Goal: Task Accomplishment & Management: Manage account settings

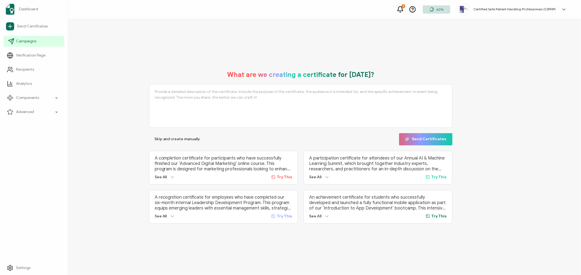
click at [21, 40] on span "Campaigns" at bounding box center [26, 41] width 20 height 5
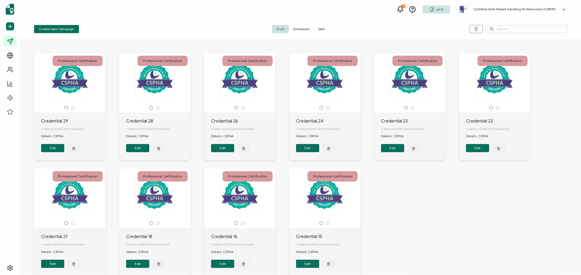
click at [324, 28] on span "Sent" at bounding box center [321, 29] width 15 height 8
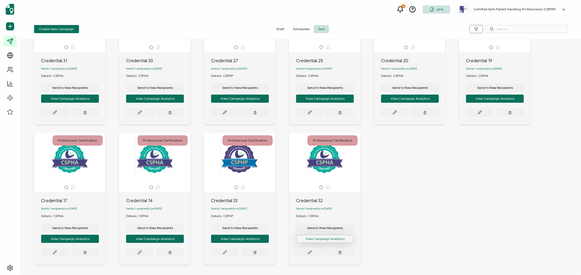
scroll to position [86, 0]
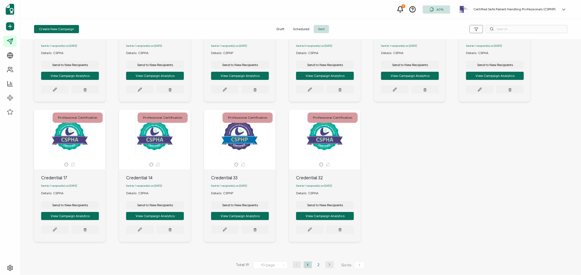
click at [317, 267] on li "2" at bounding box center [318, 265] width 8 height 7
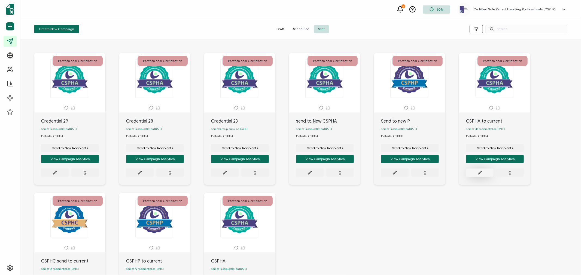
click at [483, 174] on button at bounding box center [479, 173] width 27 height 8
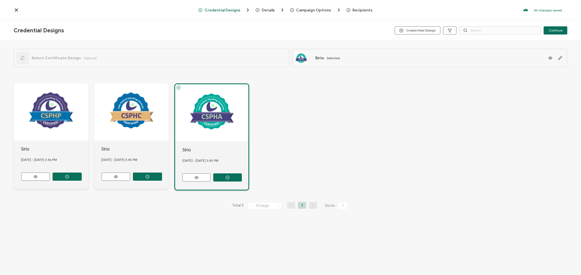
click at [360, 11] on span "Recipients" at bounding box center [363, 10] width 20 height 4
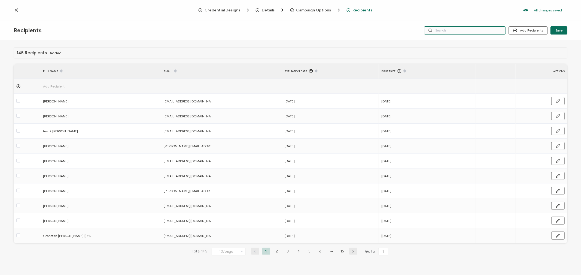
click at [450, 29] on input "text" at bounding box center [465, 30] width 82 height 8
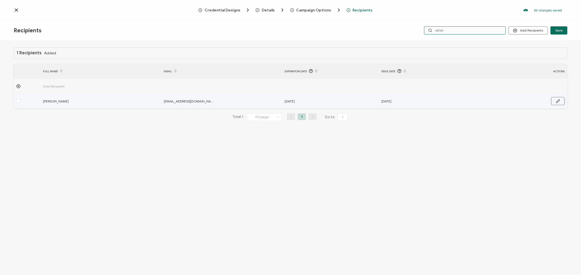
type input "witzk"
click at [557, 100] on icon "button" at bounding box center [558, 101] width 4 height 4
click at [320, 100] on input "[DATE]" at bounding box center [308, 101] width 48 height 9
click at [322, 100] on input "[DATE]" at bounding box center [308, 101] width 48 height 9
type input "[DATE]"
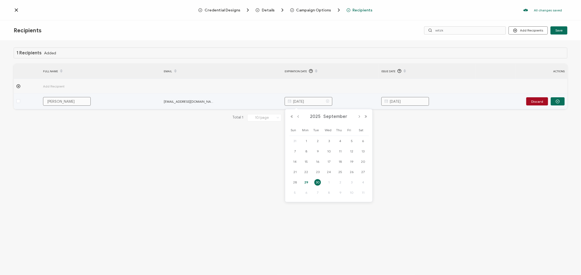
type input "[DATE]"
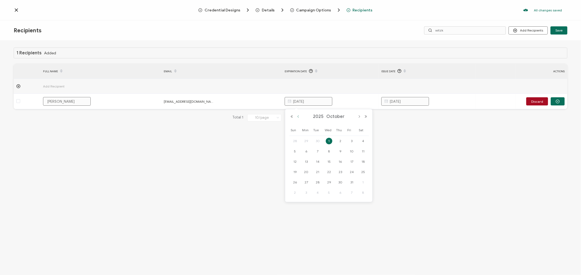
type input "[DATE]"
click at [298, 117] on button "Previous Month" at bounding box center [298, 117] width 7 height 4
click at [330, 181] on span "30" at bounding box center [329, 182] width 7 height 7
type input "[DATE]"
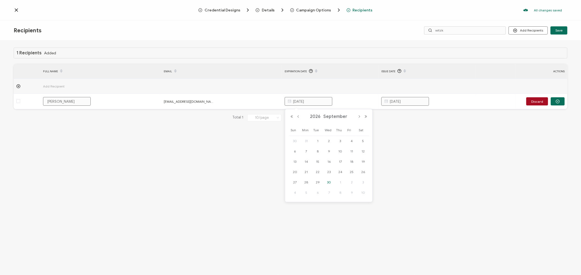
type input "[DATE]"
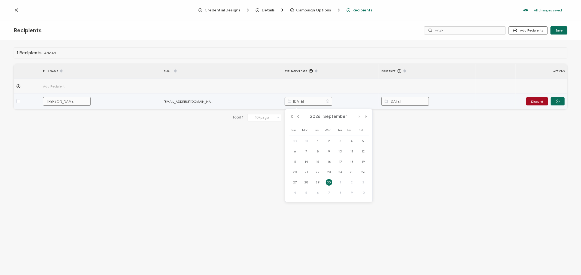
click at [321, 101] on input "[DATE]" at bounding box center [308, 101] width 48 height 9
click at [422, 102] on input "[DATE]" at bounding box center [405, 101] width 48 height 9
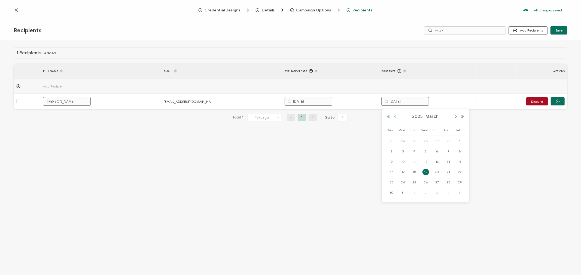
click at [388, 118] on button "Previous Year" at bounding box center [388, 117] width 7 height 4
click at [455, 115] on button "Next Month" at bounding box center [455, 117] width 7 height 4
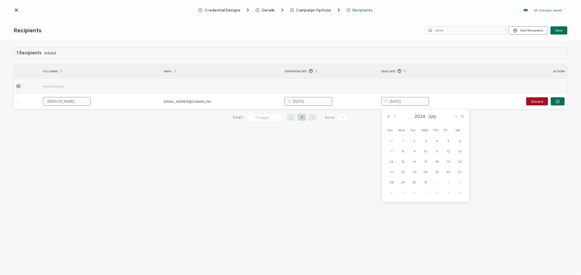
click at [455, 115] on button "Next Month" at bounding box center [455, 117] width 7 height 4
click at [403, 195] on span "30" at bounding box center [403, 193] width 7 height 7
type input "[DATE]"
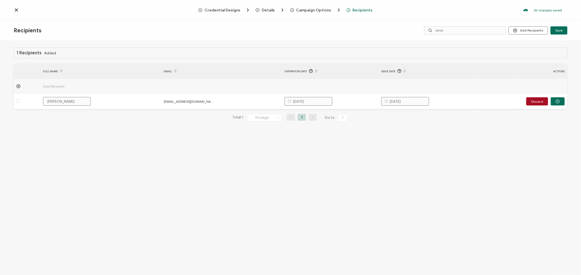
click at [378, 186] on div "1 Recipients Added FULL NAME EMAIL Expiration Date Issue Date ACTIONS Add Recip…" at bounding box center [290, 159] width 581 height 236
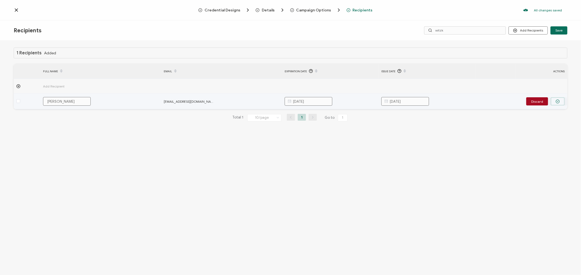
click at [558, 101] on icon "button" at bounding box center [557, 101] width 1 height 1
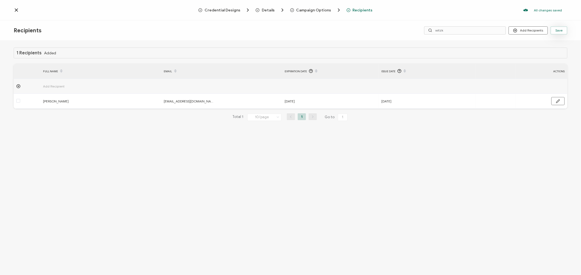
click at [562, 33] on button "Save" at bounding box center [558, 30] width 17 height 8
